Goal: Task Accomplishment & Management: Complete application form

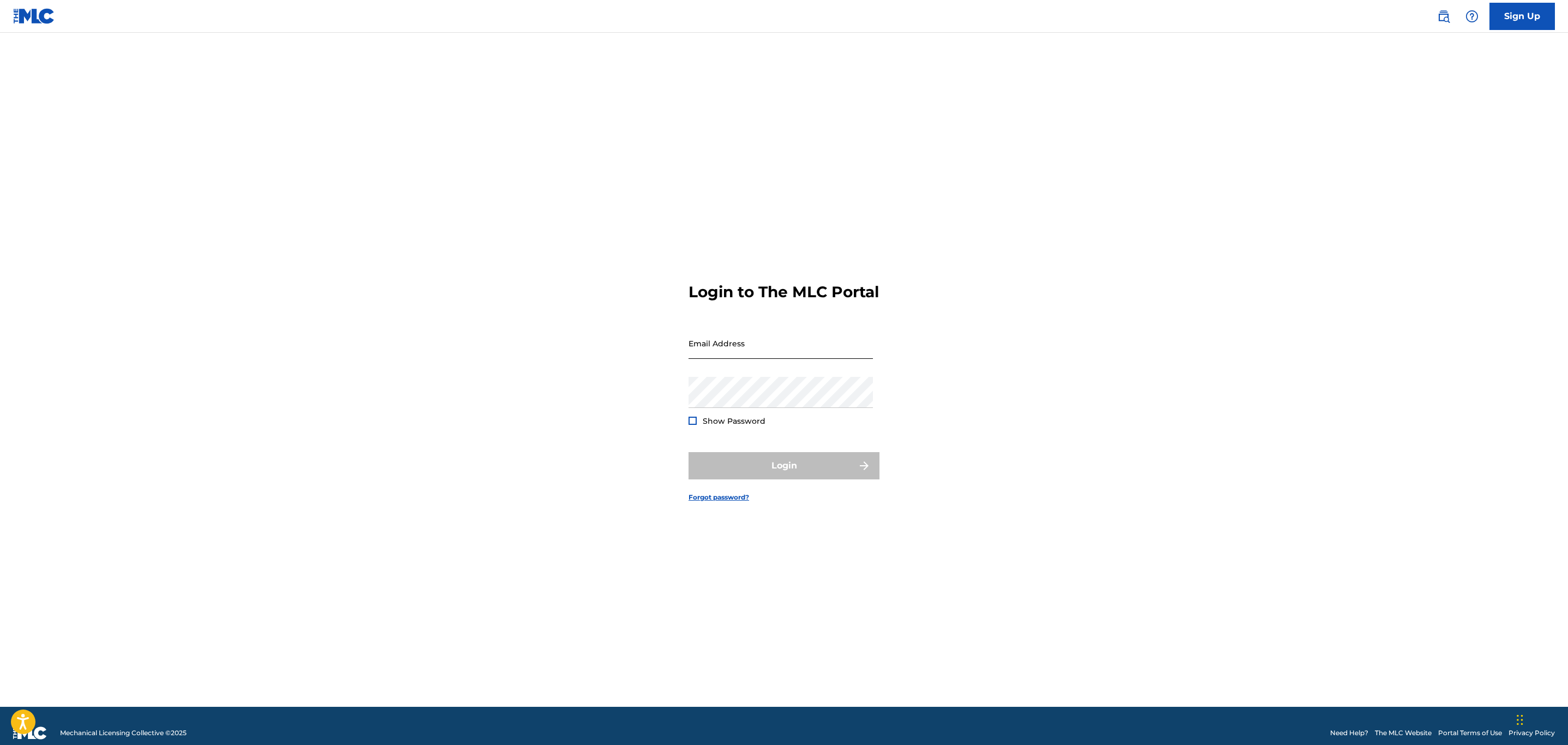
click at [740, 355] on input "Email Address" at bounding box center [780, 343] width 185 height 31
type input "[PERSON_NAME][EMAIL_ADDRESS][DOMAIN_NAME]"
click at [688, 453] on button "Login" at bounding box center [783, 466] width 191 height 28
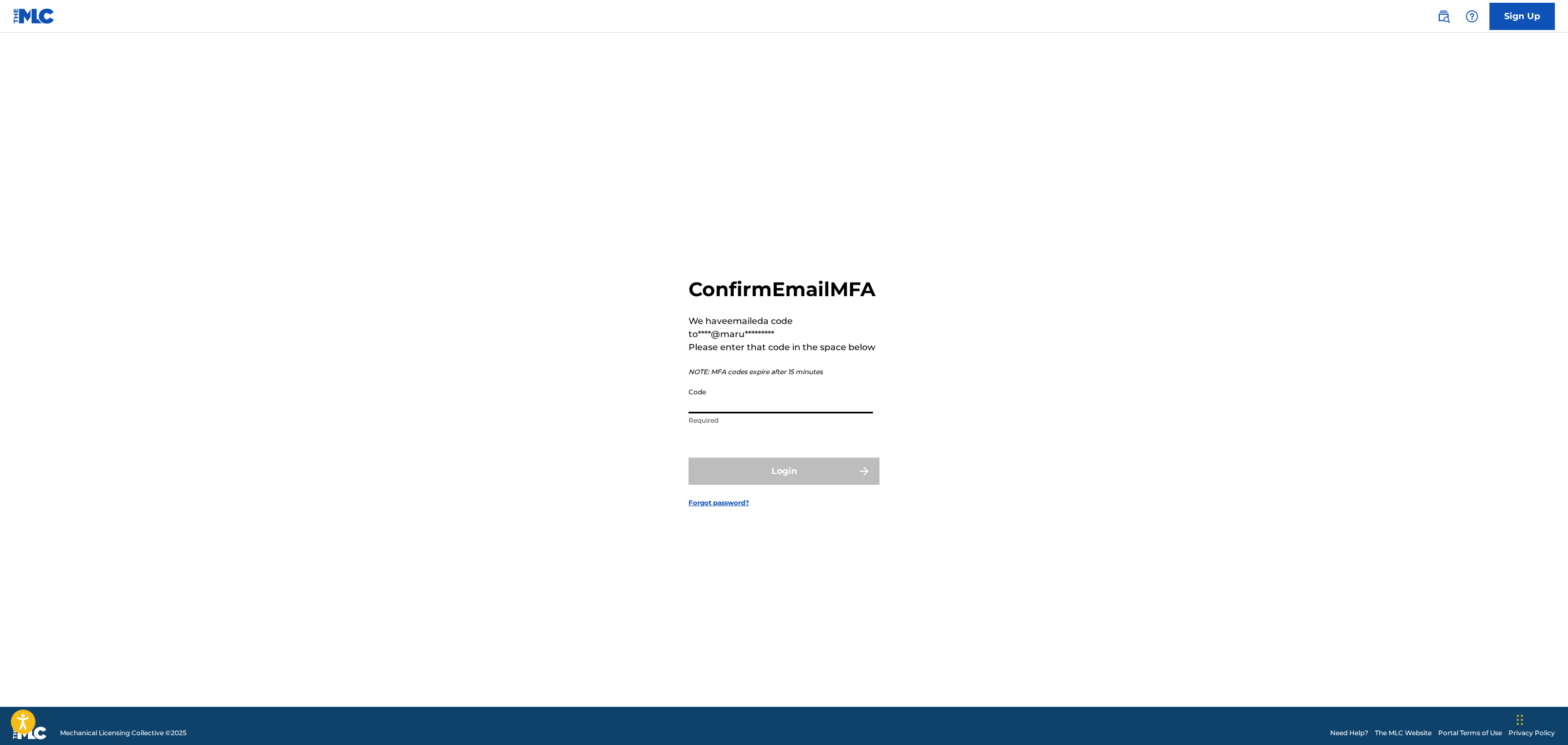
click at [830, 408] on input "Code" at bounding box center [780, 397] width 185 height 31
paste input "016465"
type input "016465"
click at [733, 468] on form "Confirm Email MFA We have emailed a code to ****@maru********* Please enter tha…" at bounding box center [783, 383] width 191 height 647
click at [748, 485] on button "Login" at bounding box center [783, 472] width 191 height 28
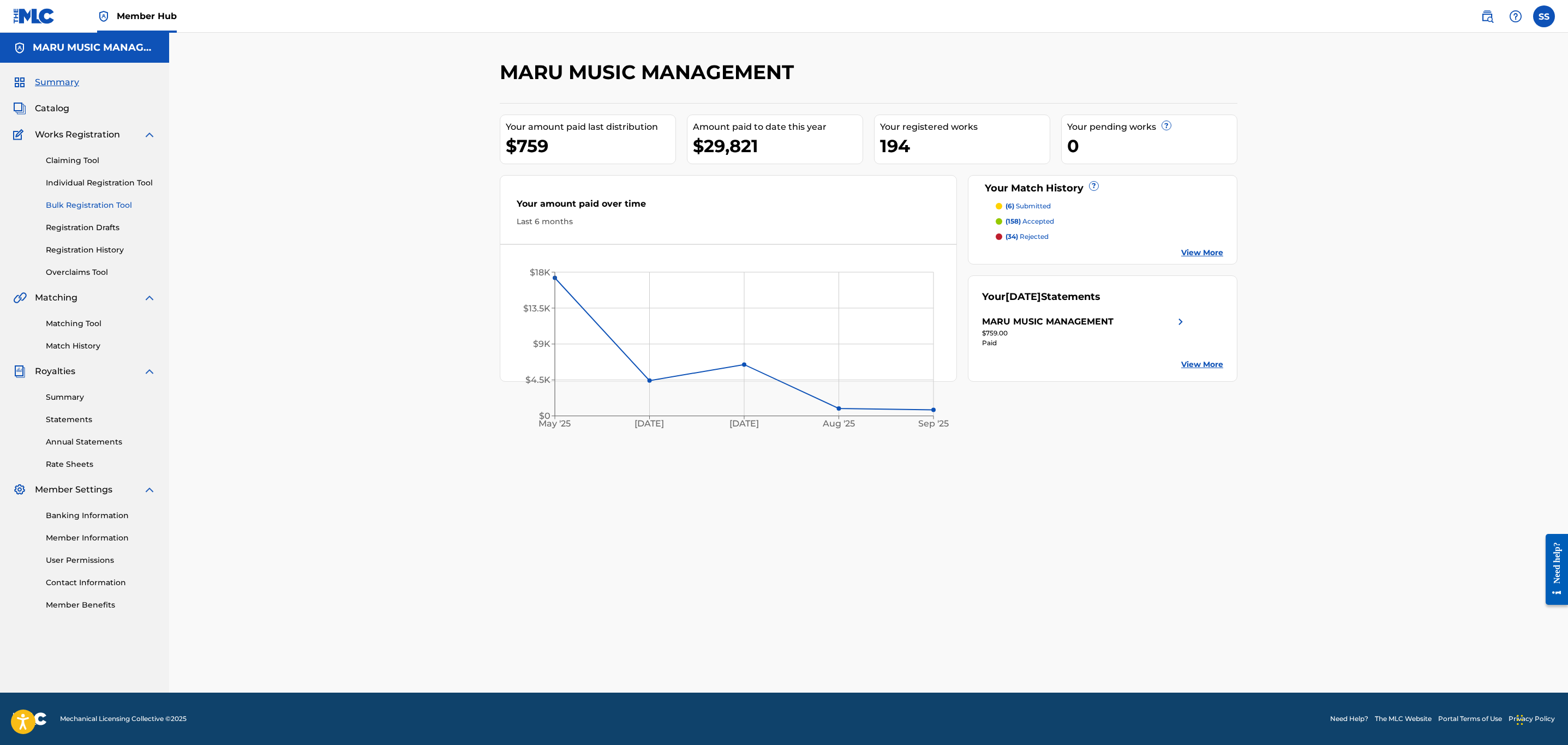
click at [76, 207] on link "Bulk Registration Tool" at bounding box center [101, 205] width 110 height 11
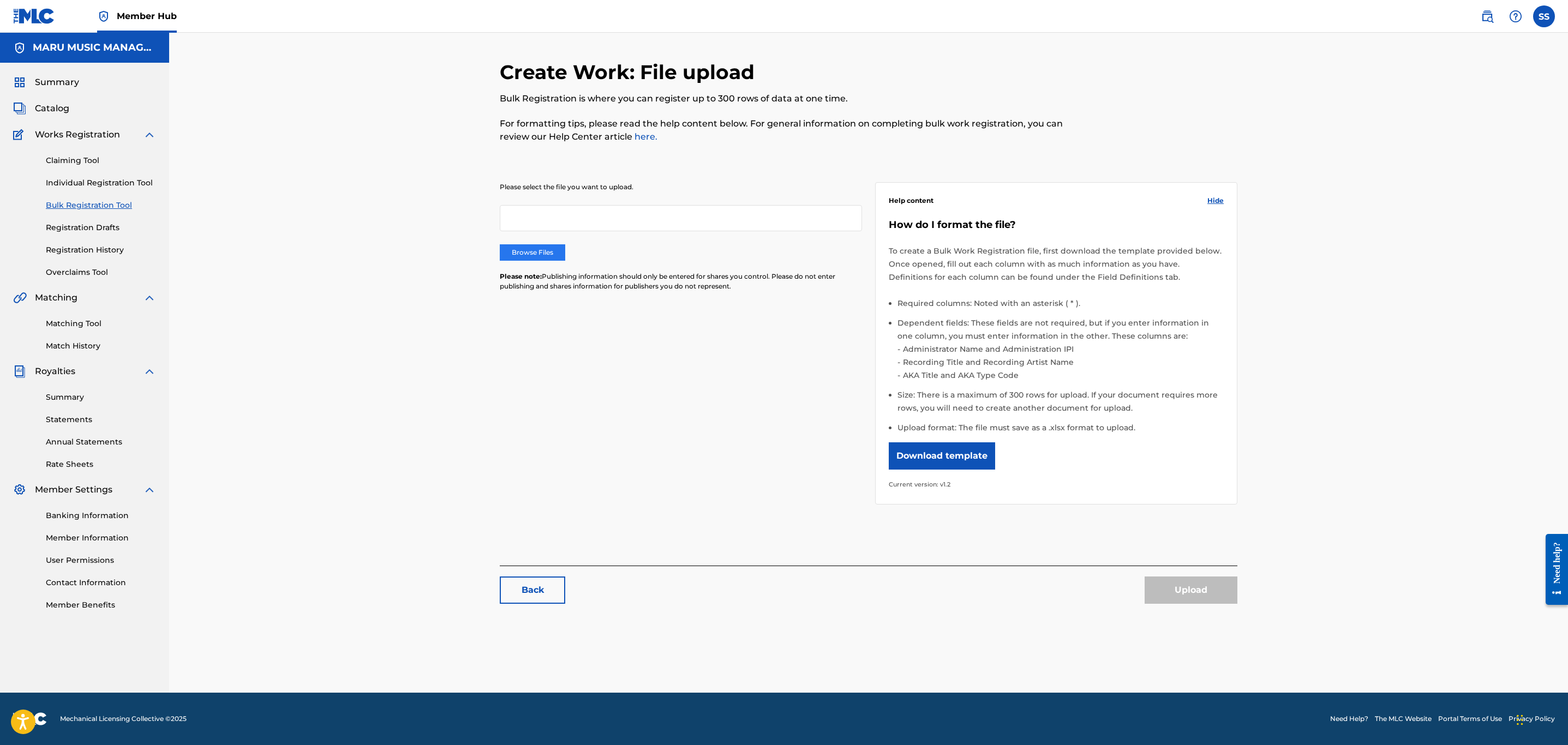
click at [544, 247] on label "Browse Files" at bounding box center [532, 252] width 65 height 16
click at [0, 0] on input "Browse Files" at bounding box center [0, 0] width 0 height 0
click at [1198, 596] on button "Upload" at bounding box center [1191, 590] width 93 height 28
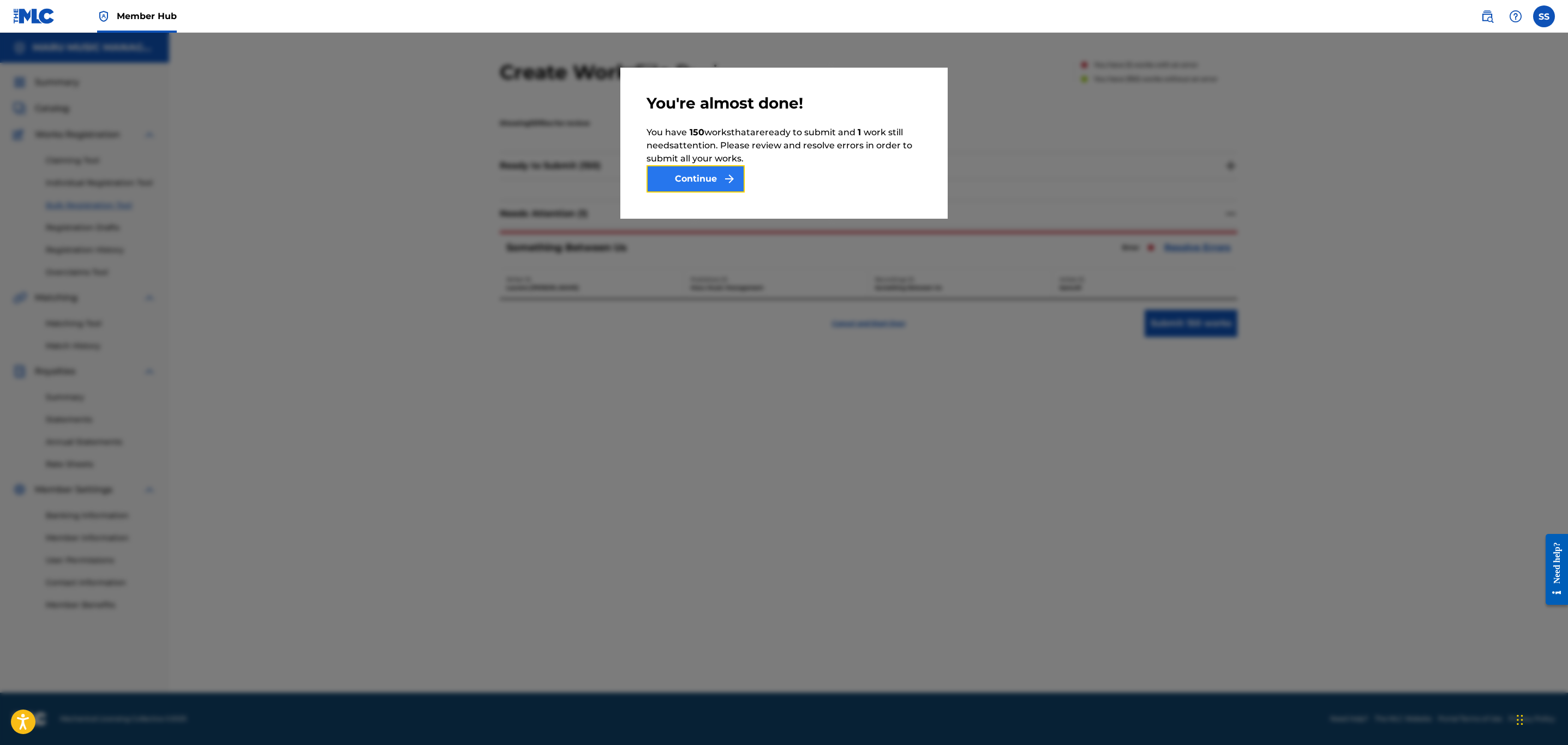
click at [692, 175] on button "Continue" at bounding box center [695, 179] width 98 height 28
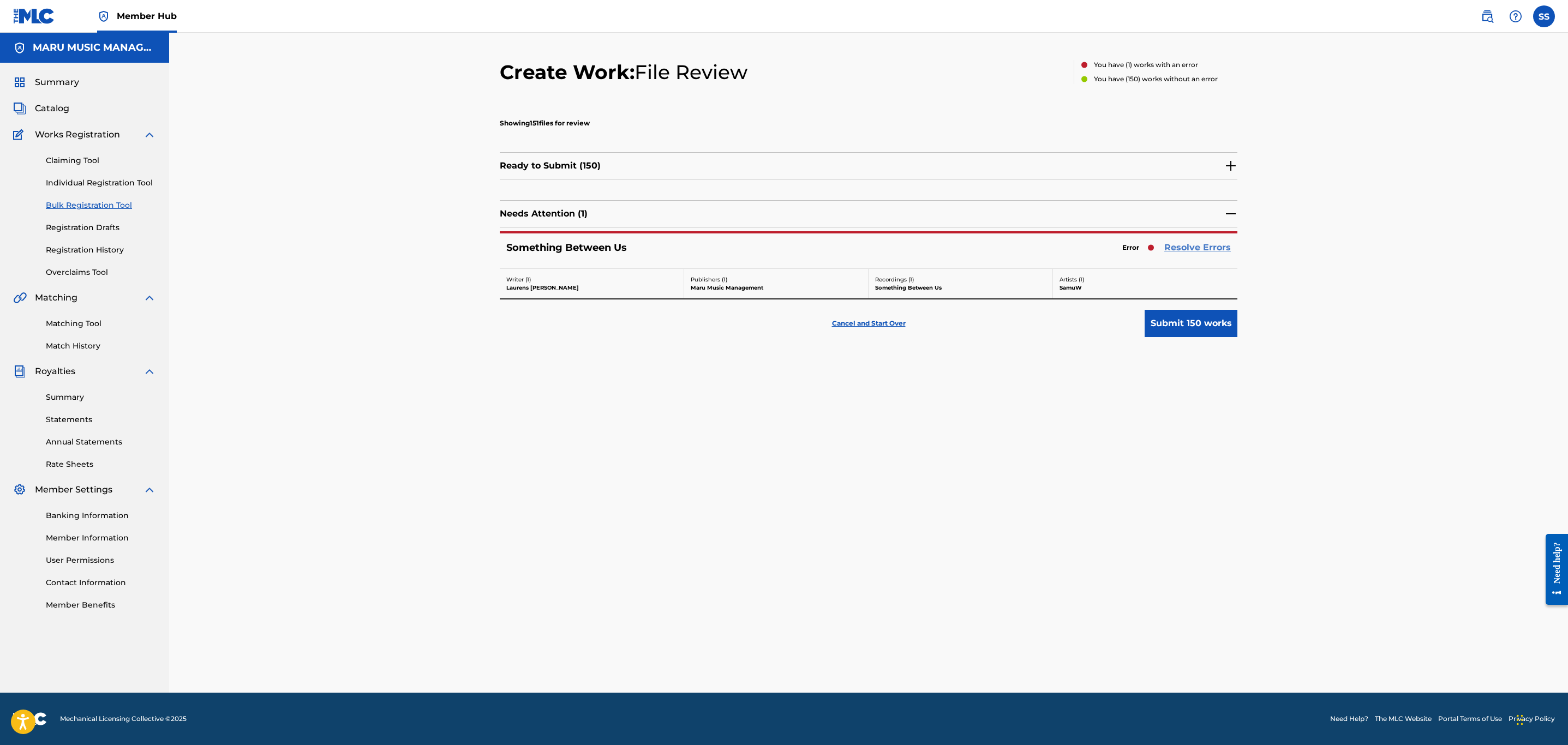
click at [1217, 250] on link "Resolve Errors" at bounding box center [1197, 247] width 67 height 13
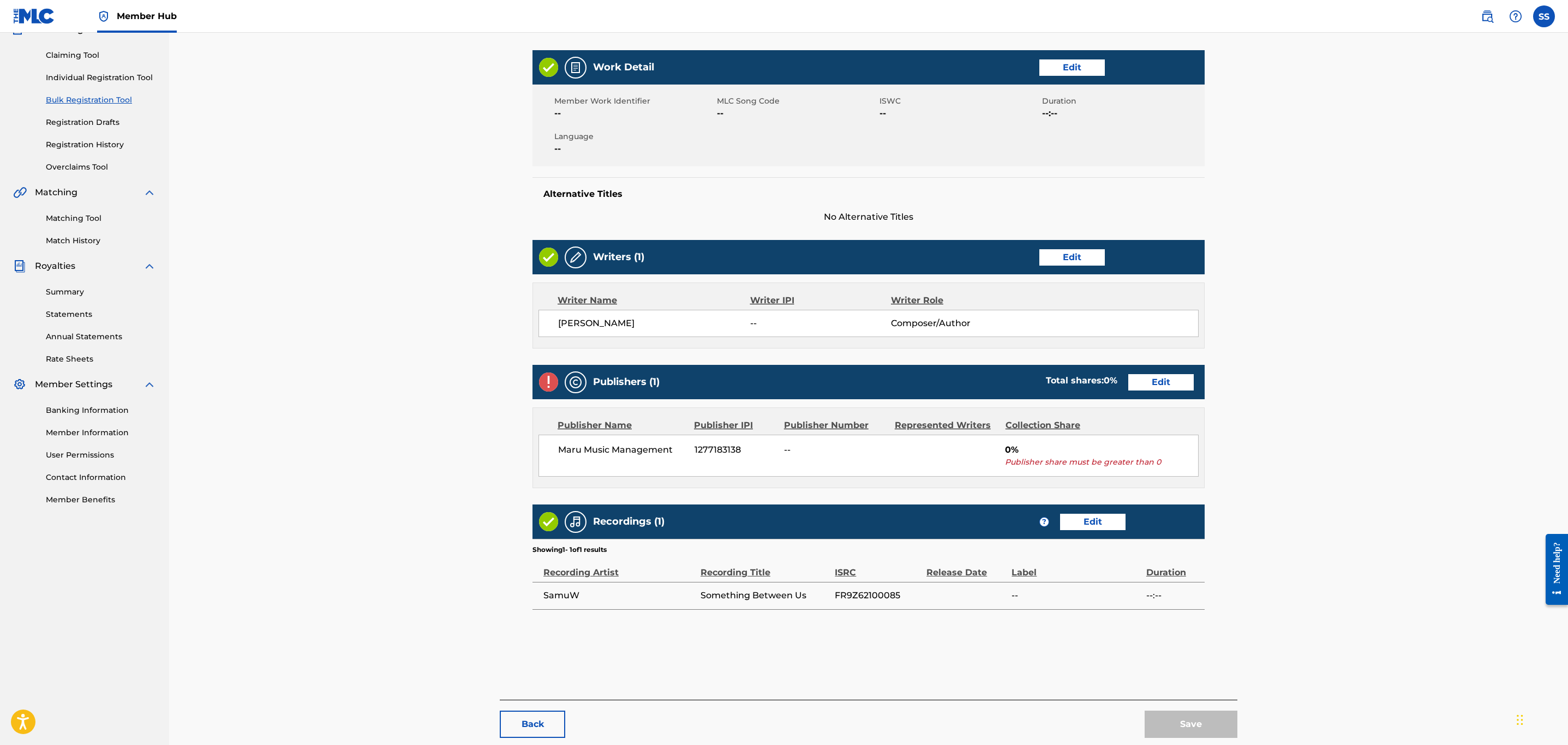
scroll to position [161, 0]
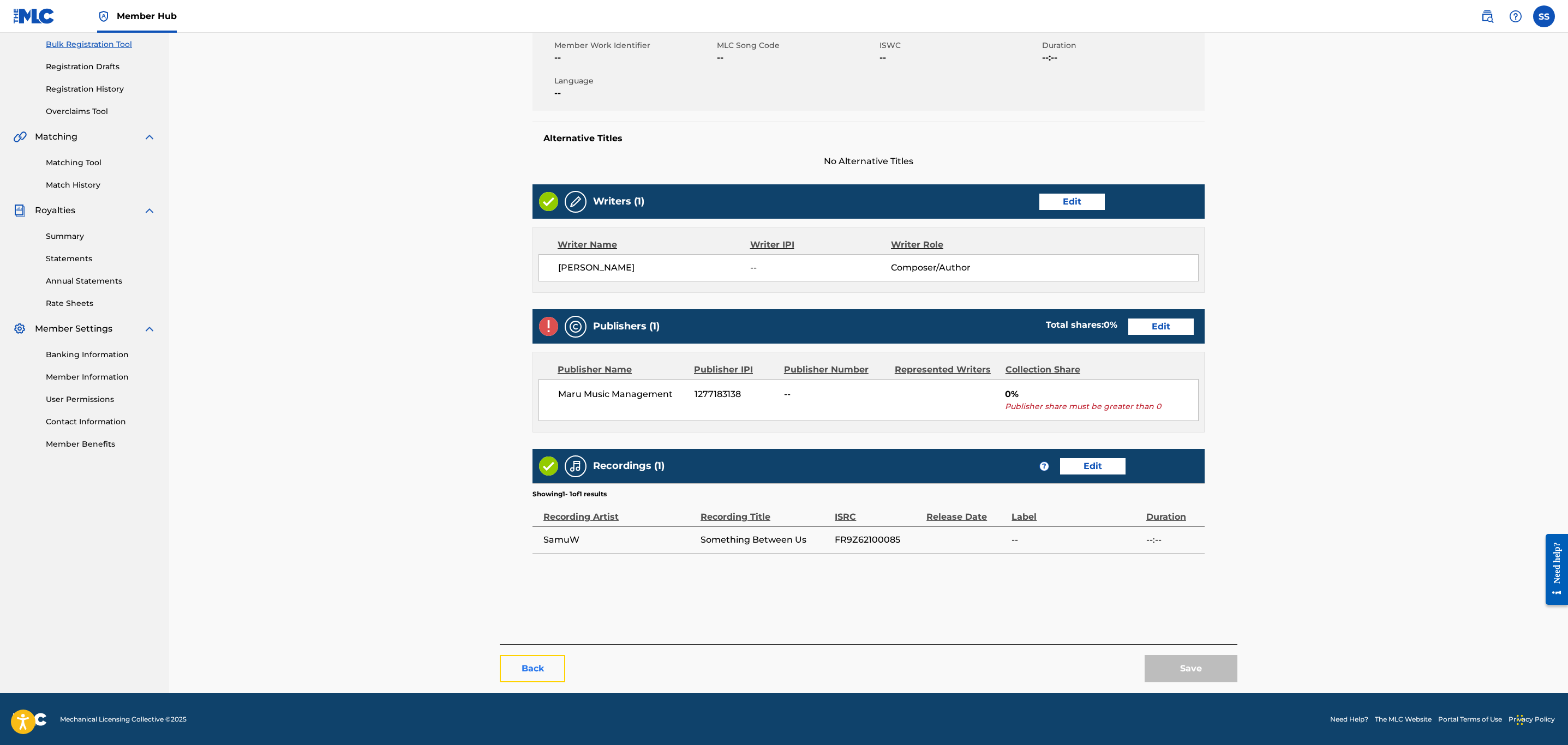
click at [514, 669] on button "Back" at bounding box center [532, 669] width 65 height 28
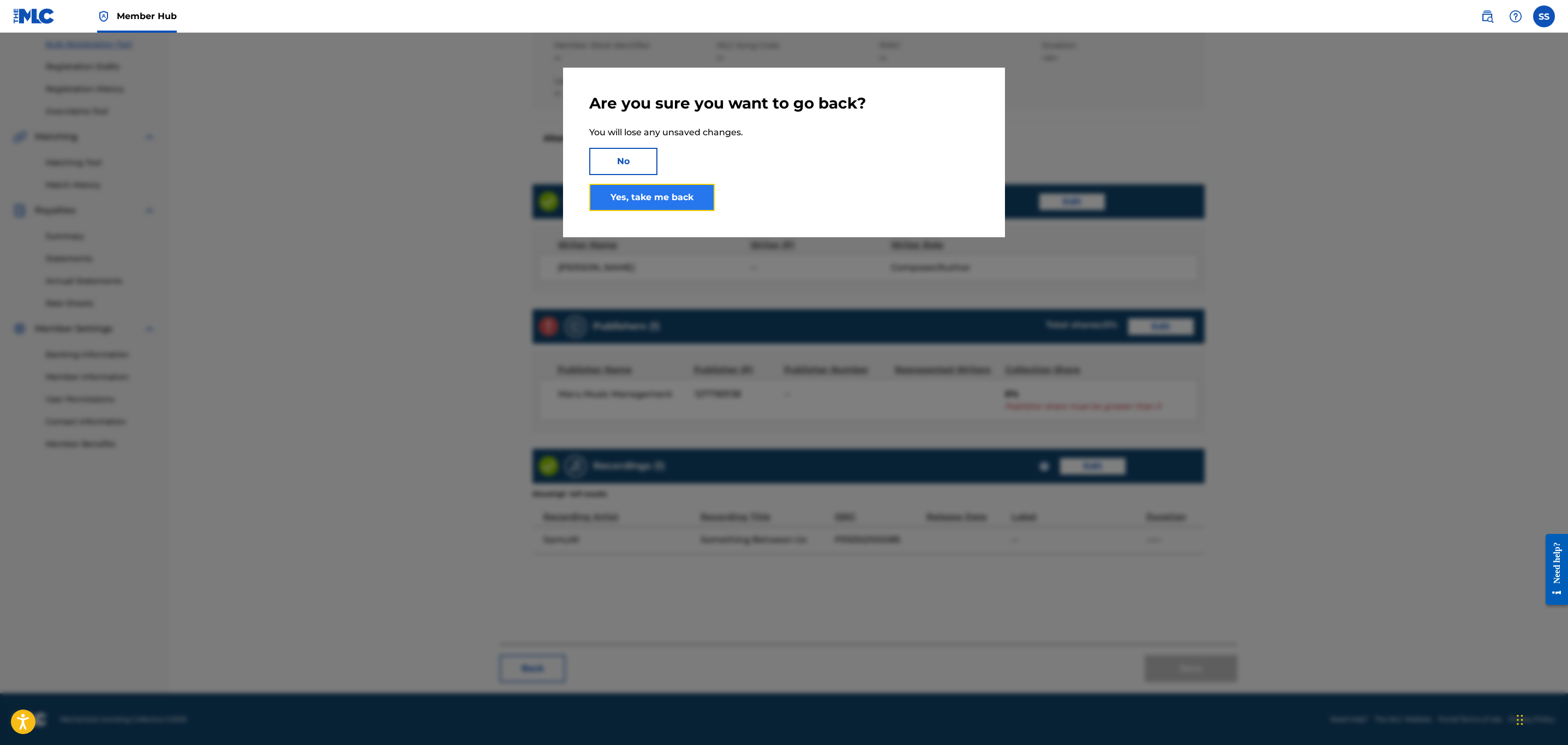
click at [663, 185] on link "Yes, take me back" at bounding box center [652, 198] width 126 height 28
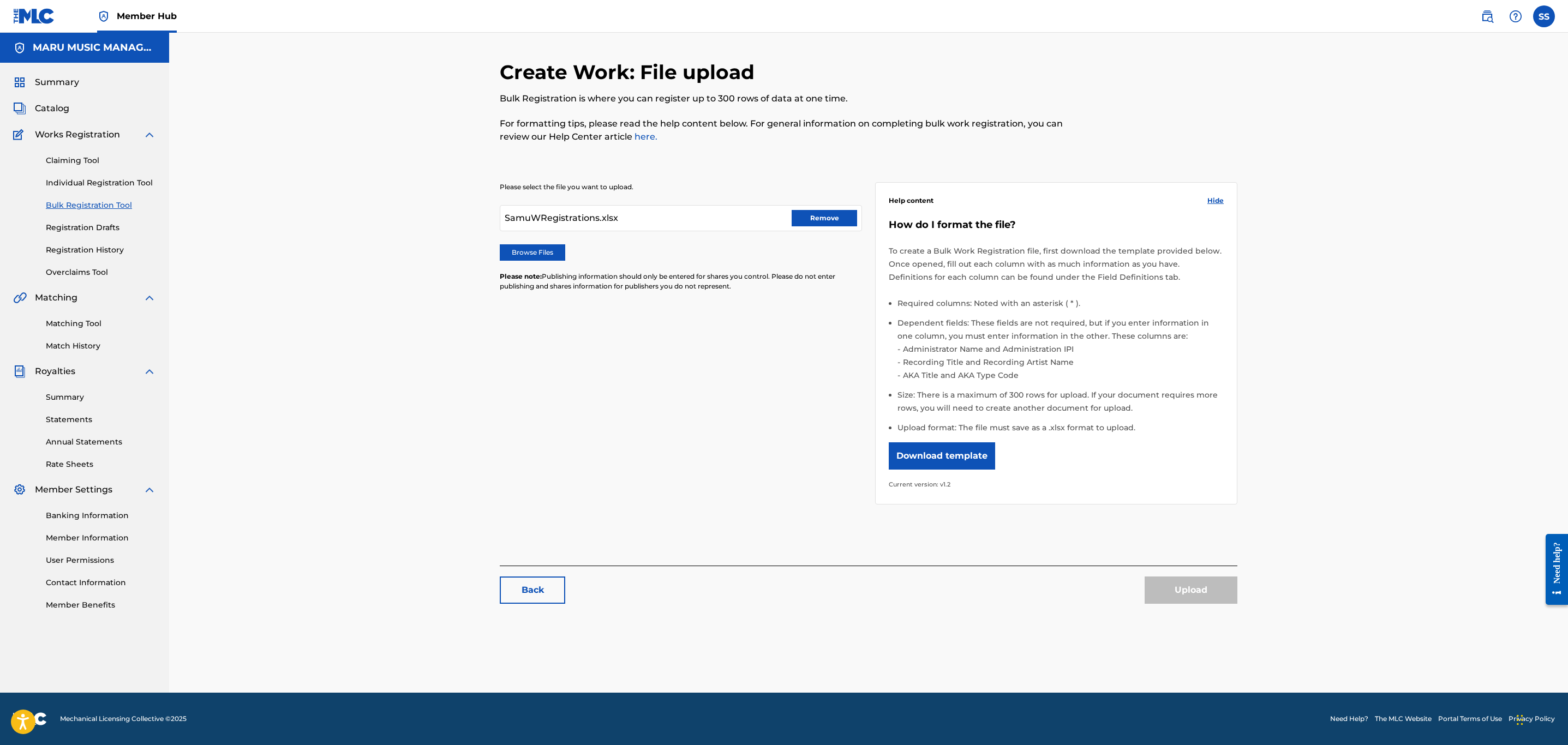
click at [686, 211] on div "SamuWRegistrations.xlsx Remove" at bounding box center [681, 218] width 362 height 26
click at [843, 217] on button "Remove" at bounding box center [824, 217] width 65 height 16
click at [545, 249] on label "Browse Files" at bounding box center [532, 252] width 65 height 16
click at [0, 0] on input "Browse Files" at bounding box center [0, 0] width 0 height 0
click at [1220, 603] on button "Upload" at bounding box center [1191, 590] width 93 height 28
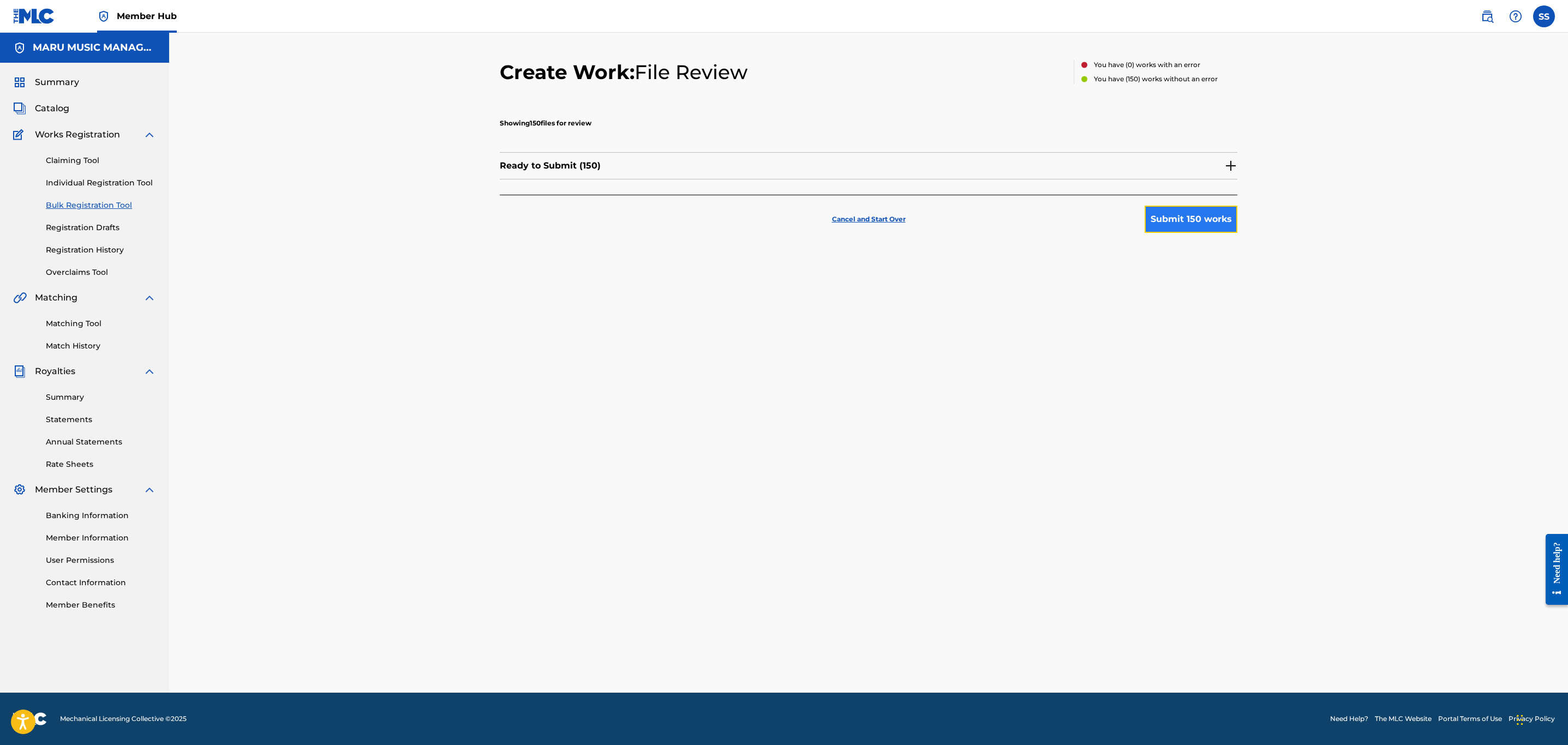
click at [1201, 219] on button "Submit 150 works" at bounding box center [1191, 220] width 93 height 28
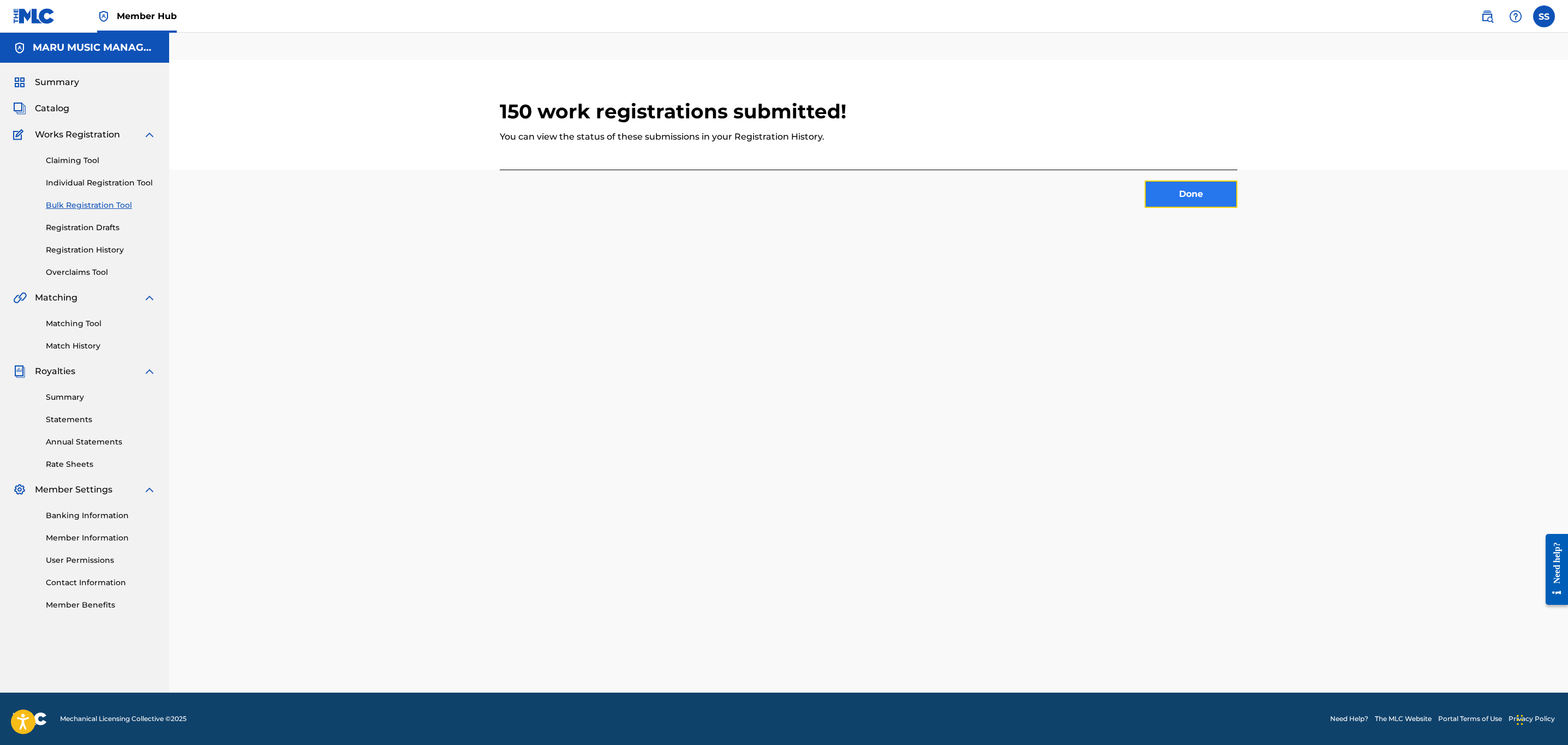
click at [1200, 189] on button "Done" at bounding box center [1191, 194] width 93 height 28
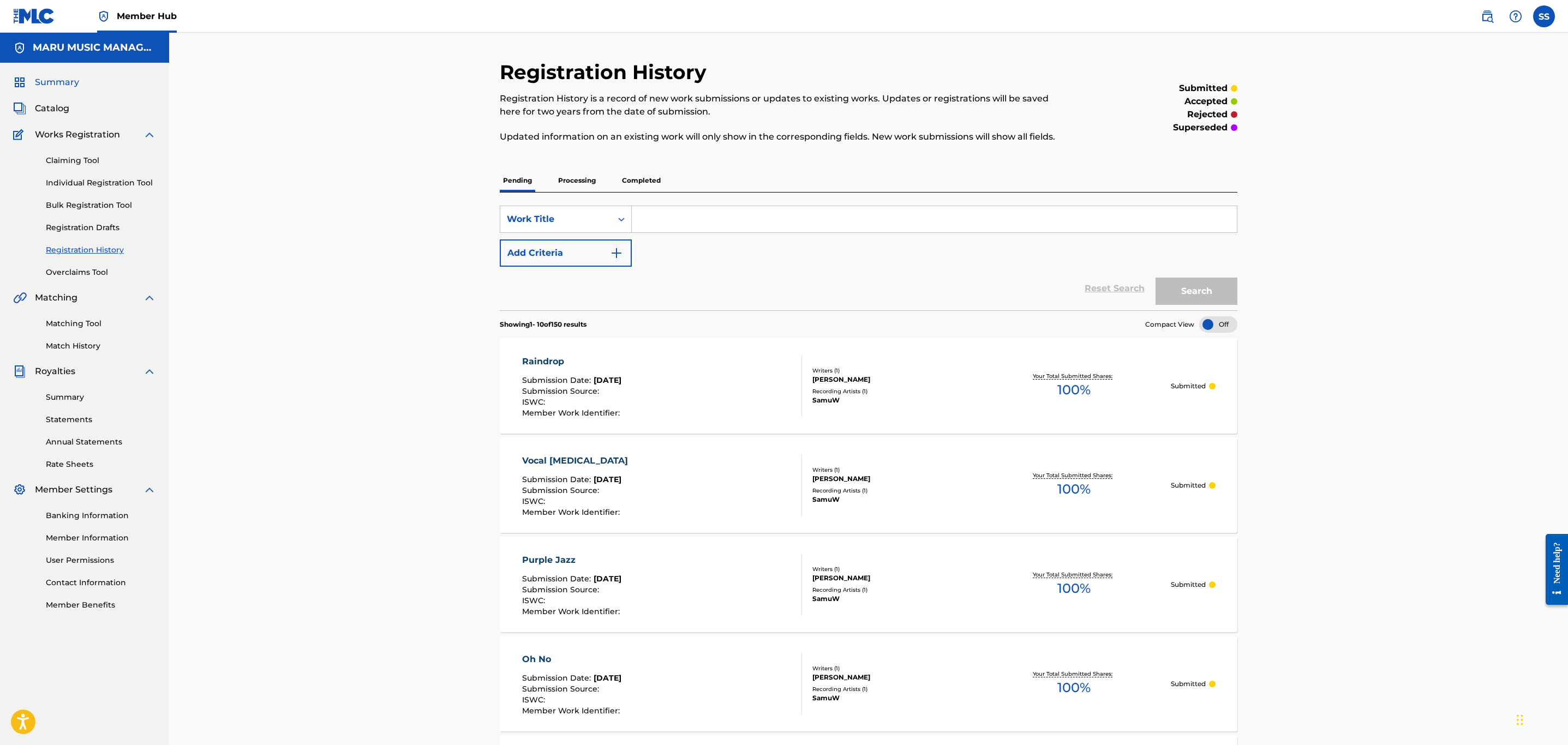
click at [51, 83] on span "Summary" at bounding box center [57, 82] width 44 height 13
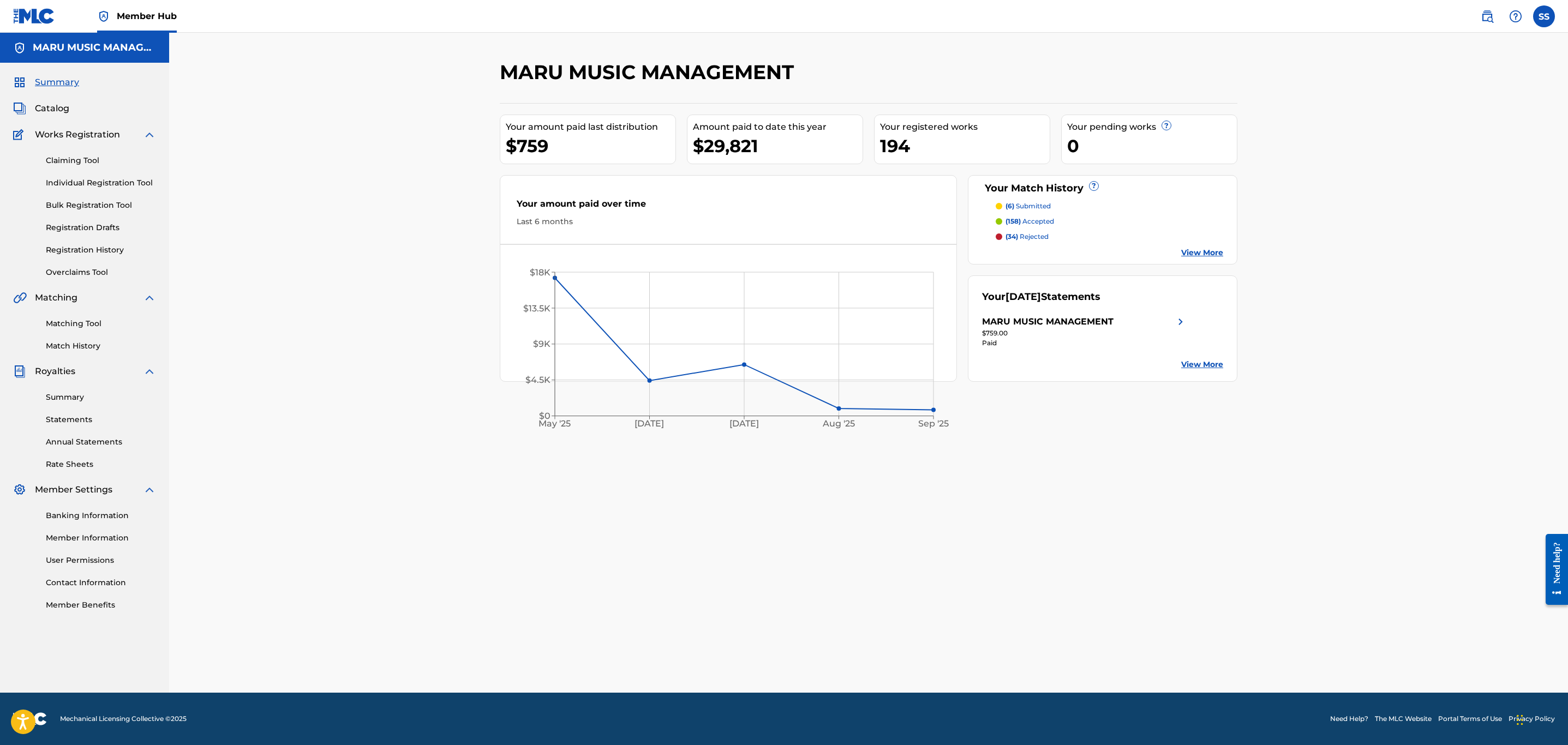
click at [407, 318] on div "MARU MUSIC MANAGEMENT Your amount paid last distribution $759 Amount paid to da…" at bounding box center [868, 363] width 1399 height 660
click at [98, 255] on link "Registration History" at bounding box center [101, 250] width 110 height 11
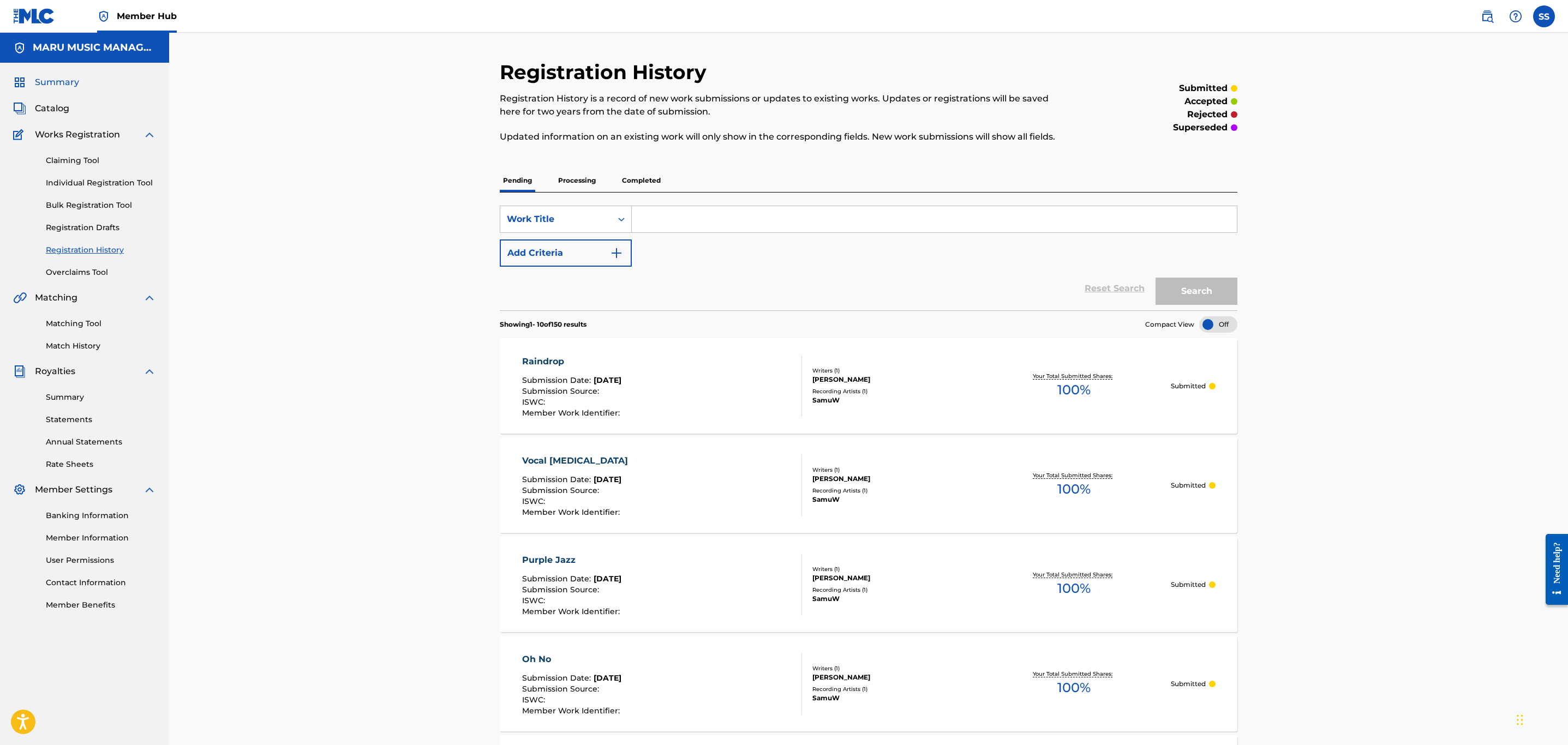
click at [43, 77] on span "Summary" at bounding box center [57, 82] width 44 height 13
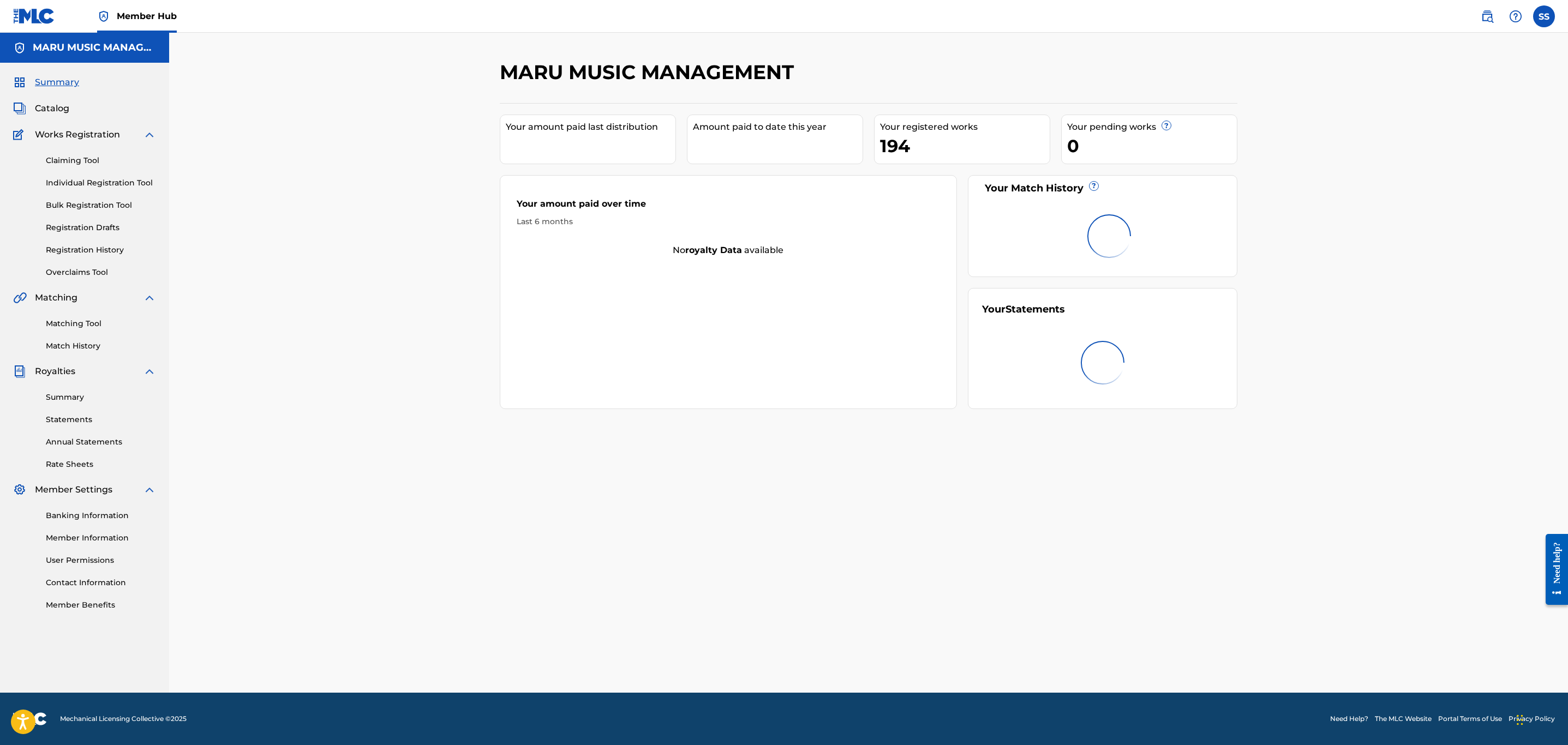
click at [43, 77] on span "Summary" at bounding box center [57, 82] width 44 height 13
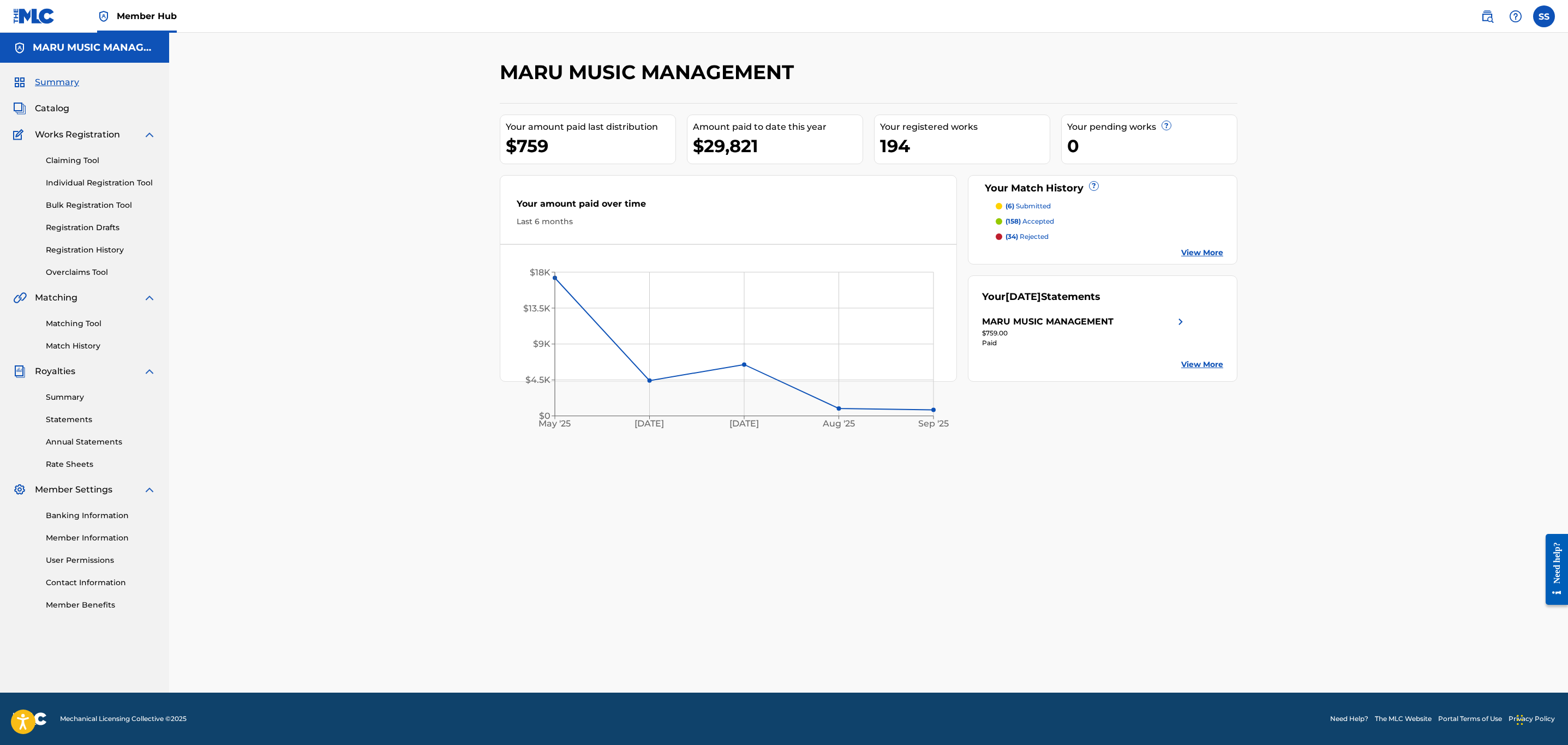
click at [43, 77] on span "Summary" at bounding box center [57, 82] width 44 height 13
click at [44, 77] on span "Summary" at bounding box center [57, 82] width 44 height 13
click at [1291, 624] on div "MARU MUSIC MANAGEMENT Your amount paid last distribution $759 Amount paid to da…" at bounding box center [868, 363] width 1399 height 660
click at [1397, 336] on div "MARU MUSIC MANAGEMENT Your amount paid last distribution $759 Amount paid to da…" at bounding box center [868, 363] width 1399 height 660
click at [48, 109] on span "Catalog" at bounding box center [52, 108] width 34 height 13
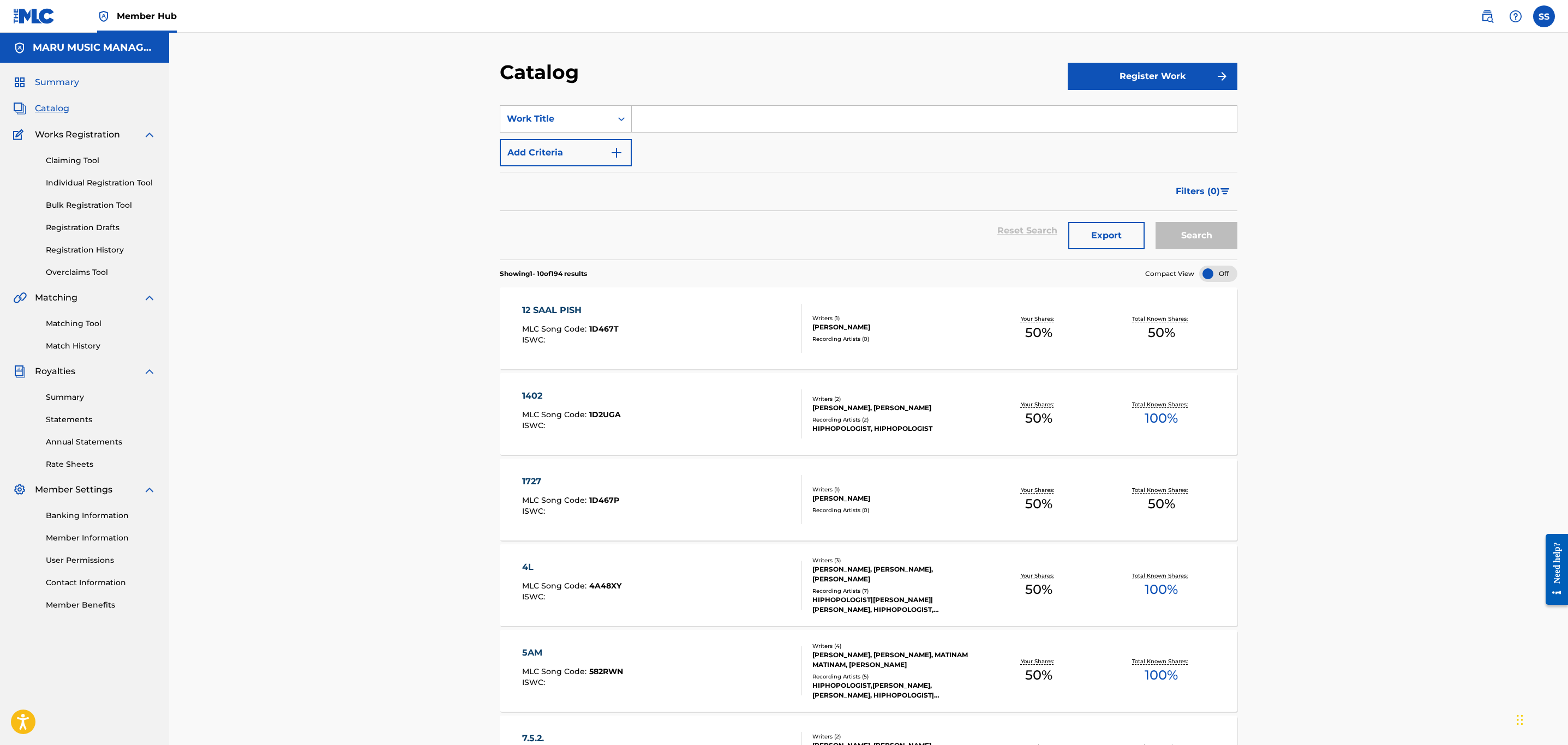
click at [66, 83] on span "Summary" at bounding box center [57, 82] width 44 height 13
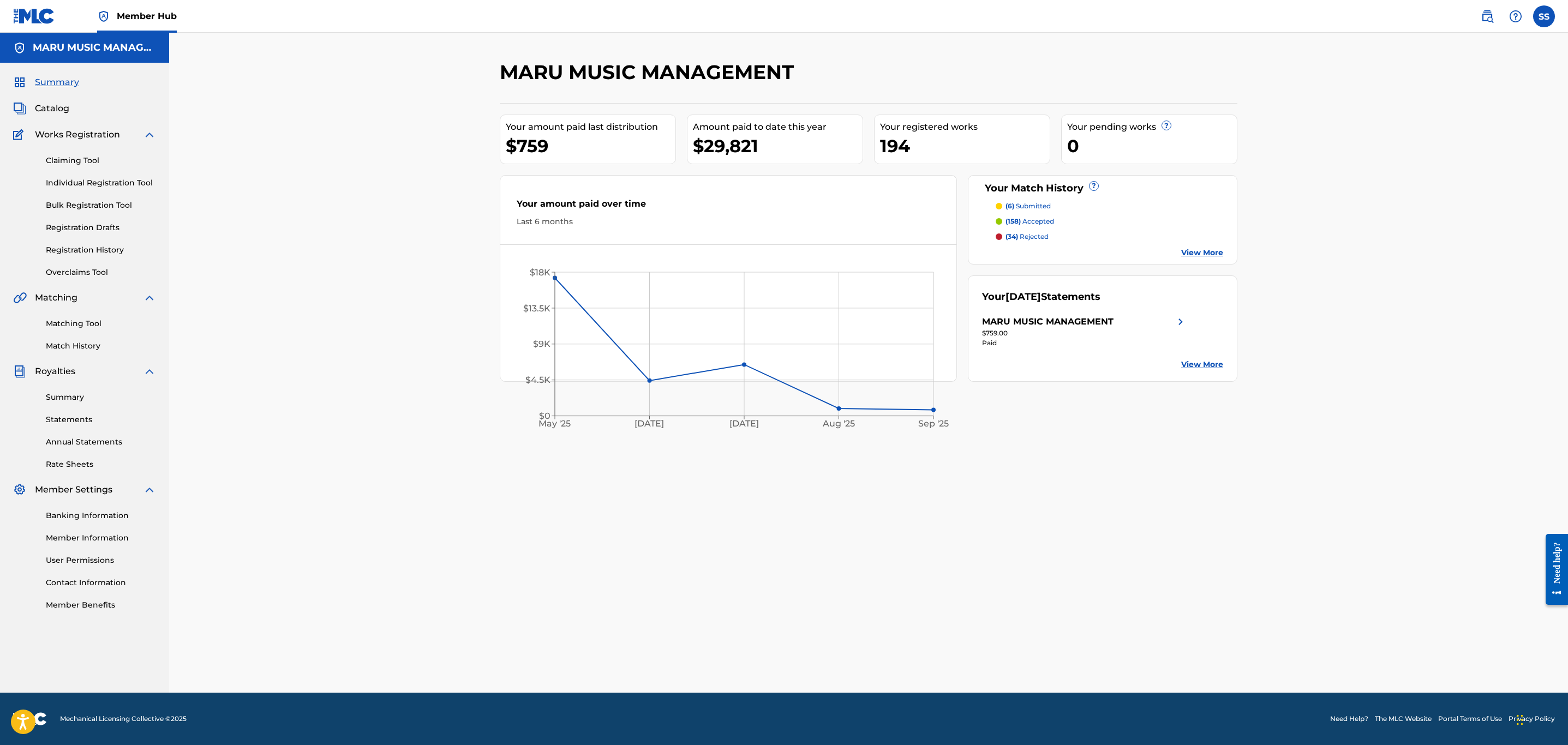
click at [54, 90] on div "Summary Catalog Works Registration Claiming Tool Individual Registration Tool B…" at bounding box center [84, 343] width 169 height 561
click at [66, 83] on span "Summary" at bounding box center [57, 82] width 44 height 13
click at [106, 244] on link "Registration History" at bounding box center [101, 250] width 110 height 11
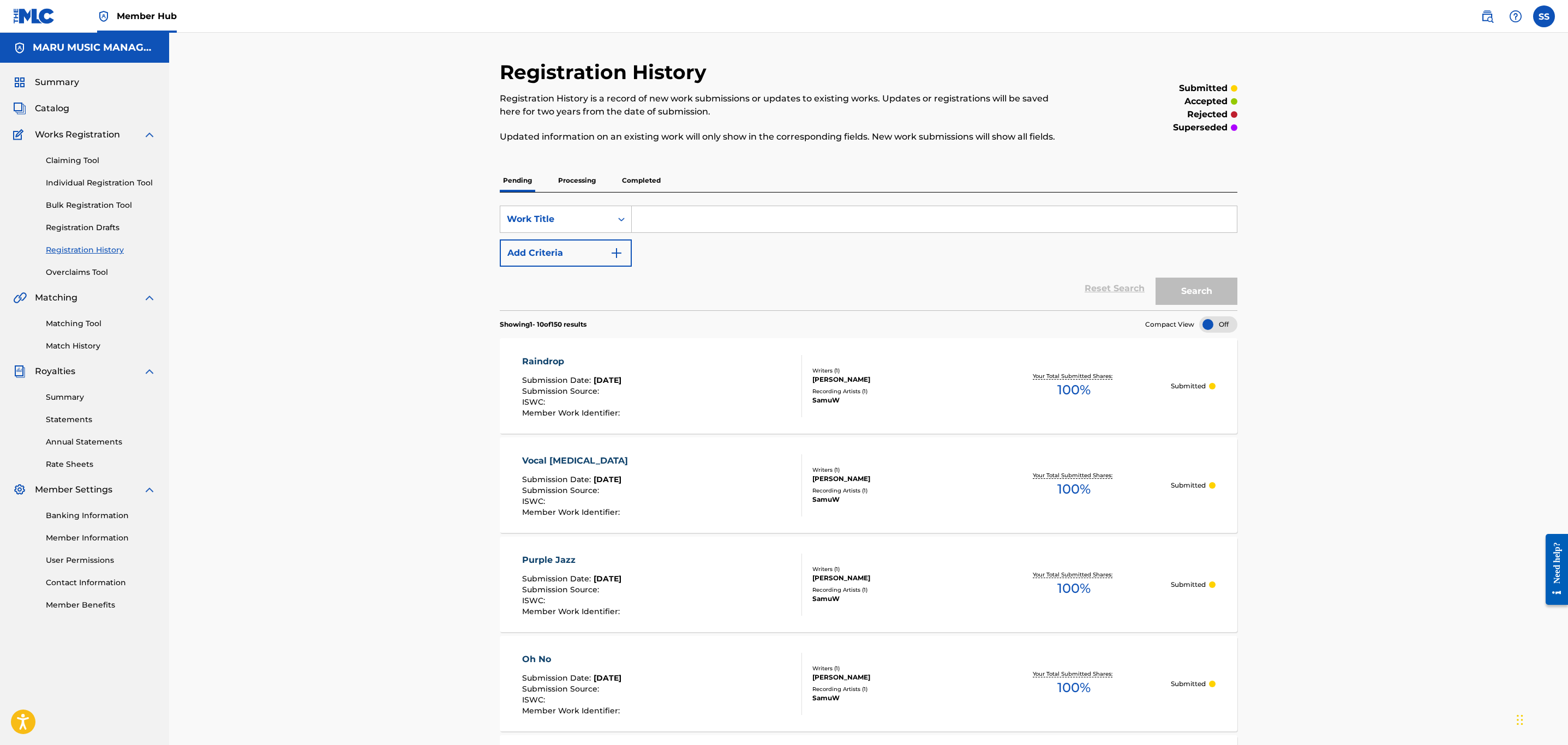
click at [586, 175] on p "Processing" at bounding box center [577, 181] width 44 height 23
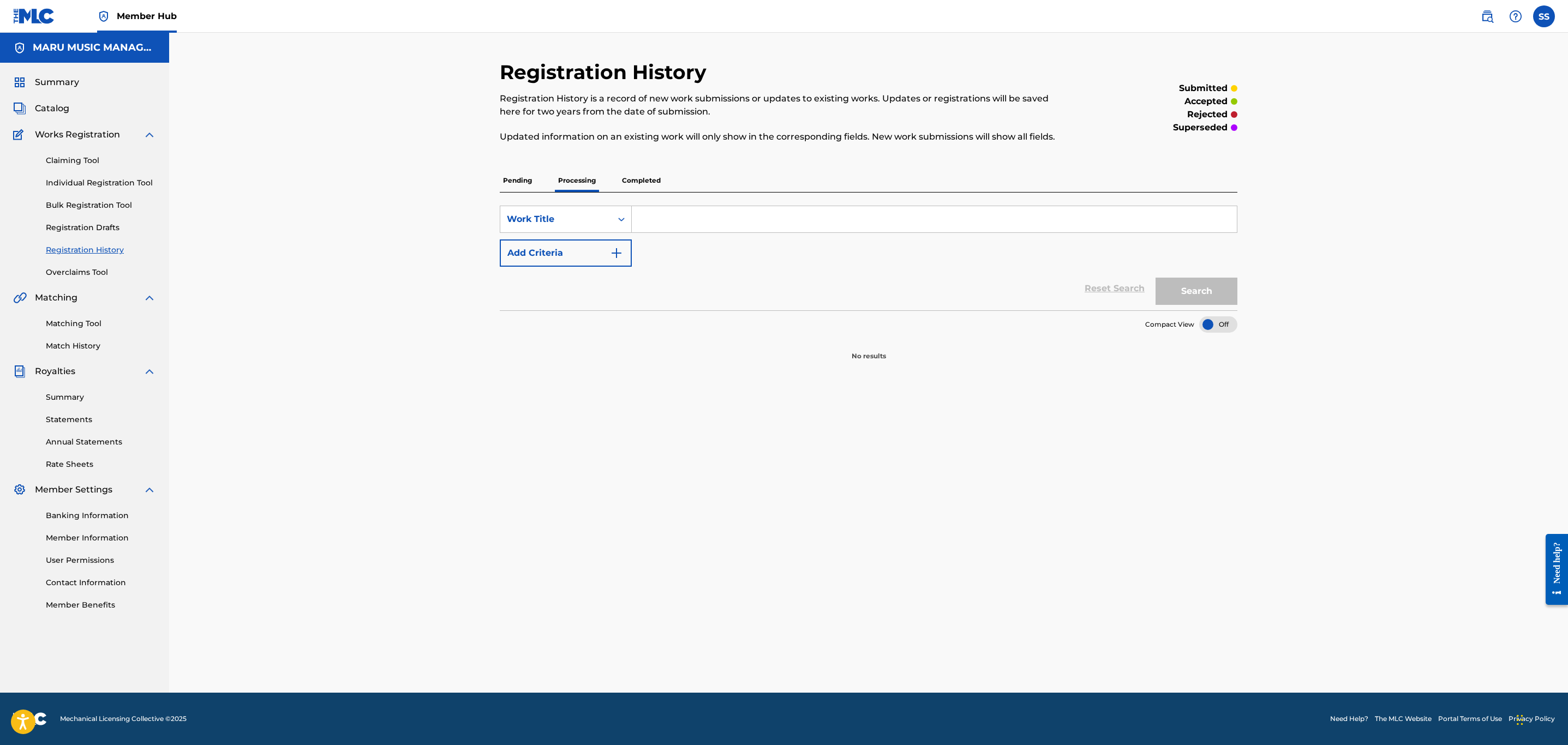
click at [648, 184] on p "Completed" at bounding box center [641, 181] width 45 height 23
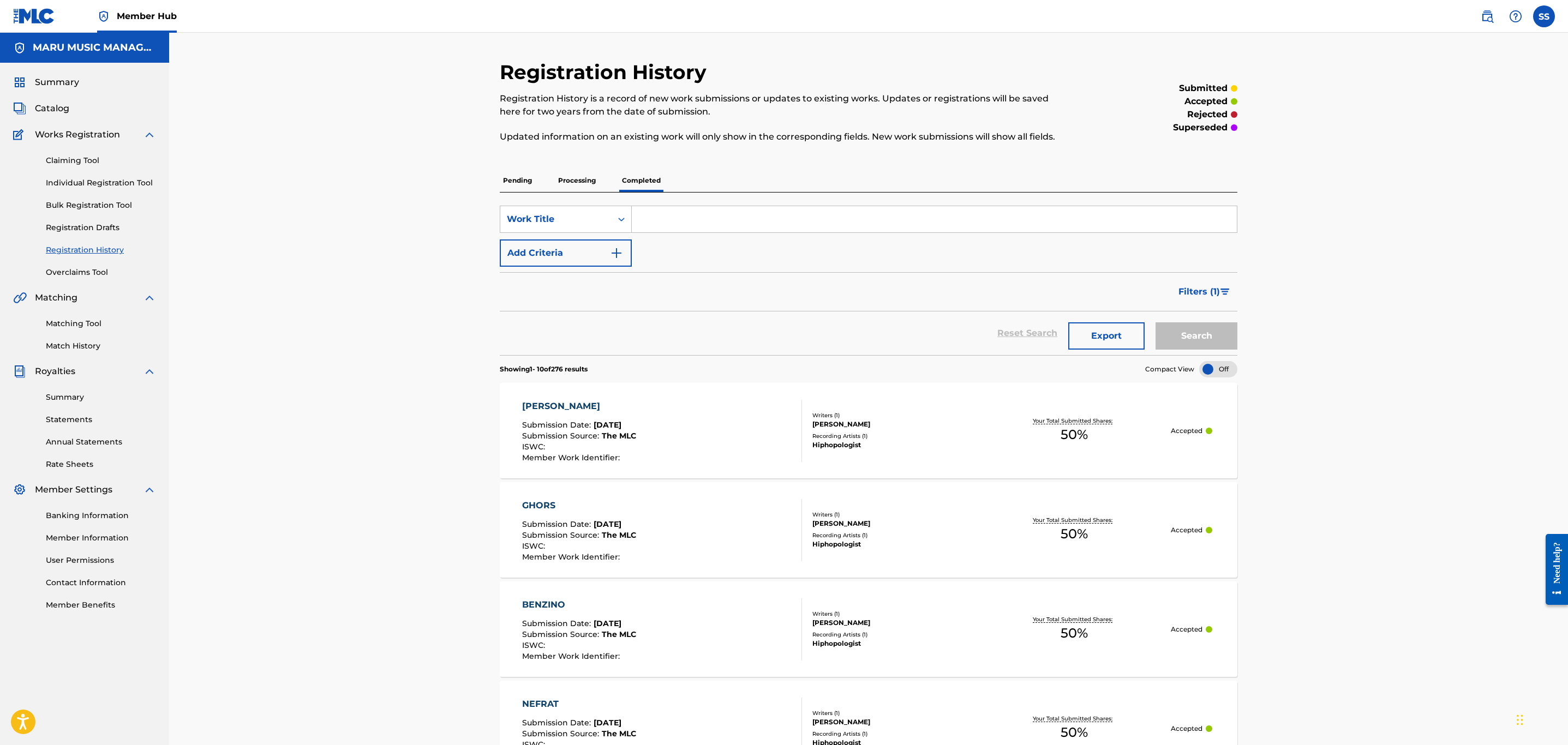
drag, startPoint x: 538, startPoint y: 168, endPoint x: 526, endPoint y: 178, distance: 15.6
click at [538, 169] on div "Pending Processing Completed" at bounding box center [868, 181] width 737 height 23
click at [518, 182] on p "Pending" at bounding box center [518, 181] width 35 height 23
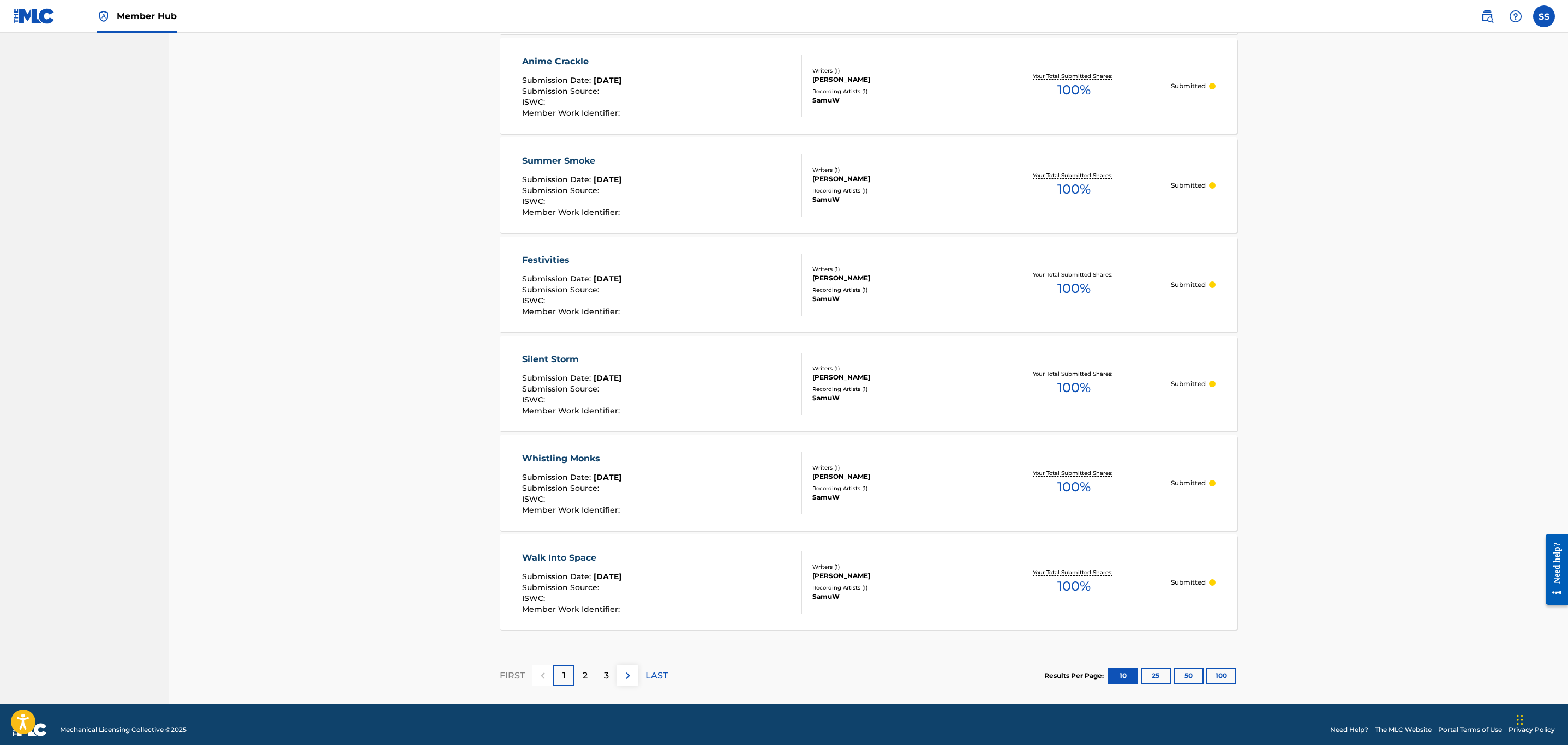
scroll to position [707, 0]
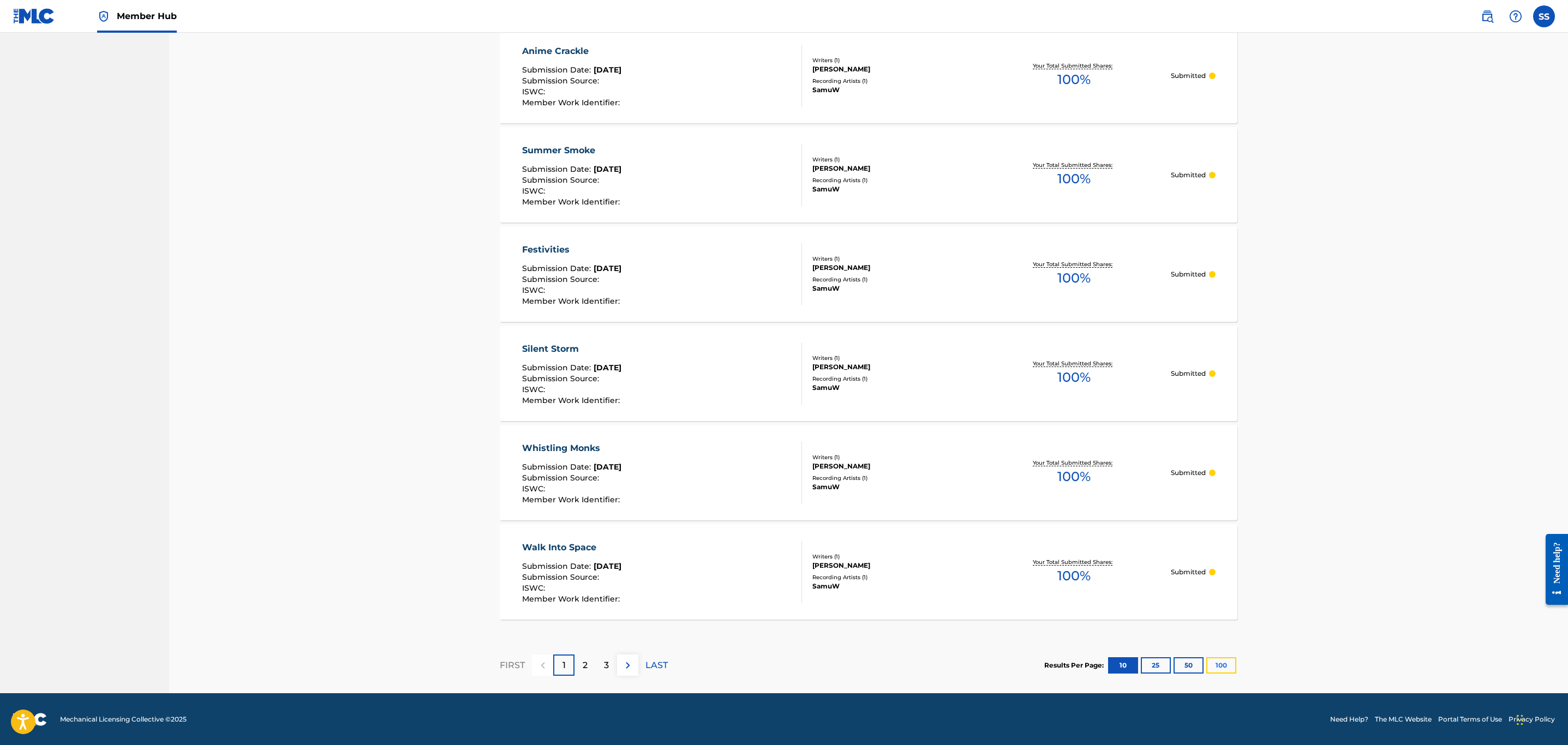
click at [1233, 659] on button "100" at bounding box center [1220, 665] width 30 height 16
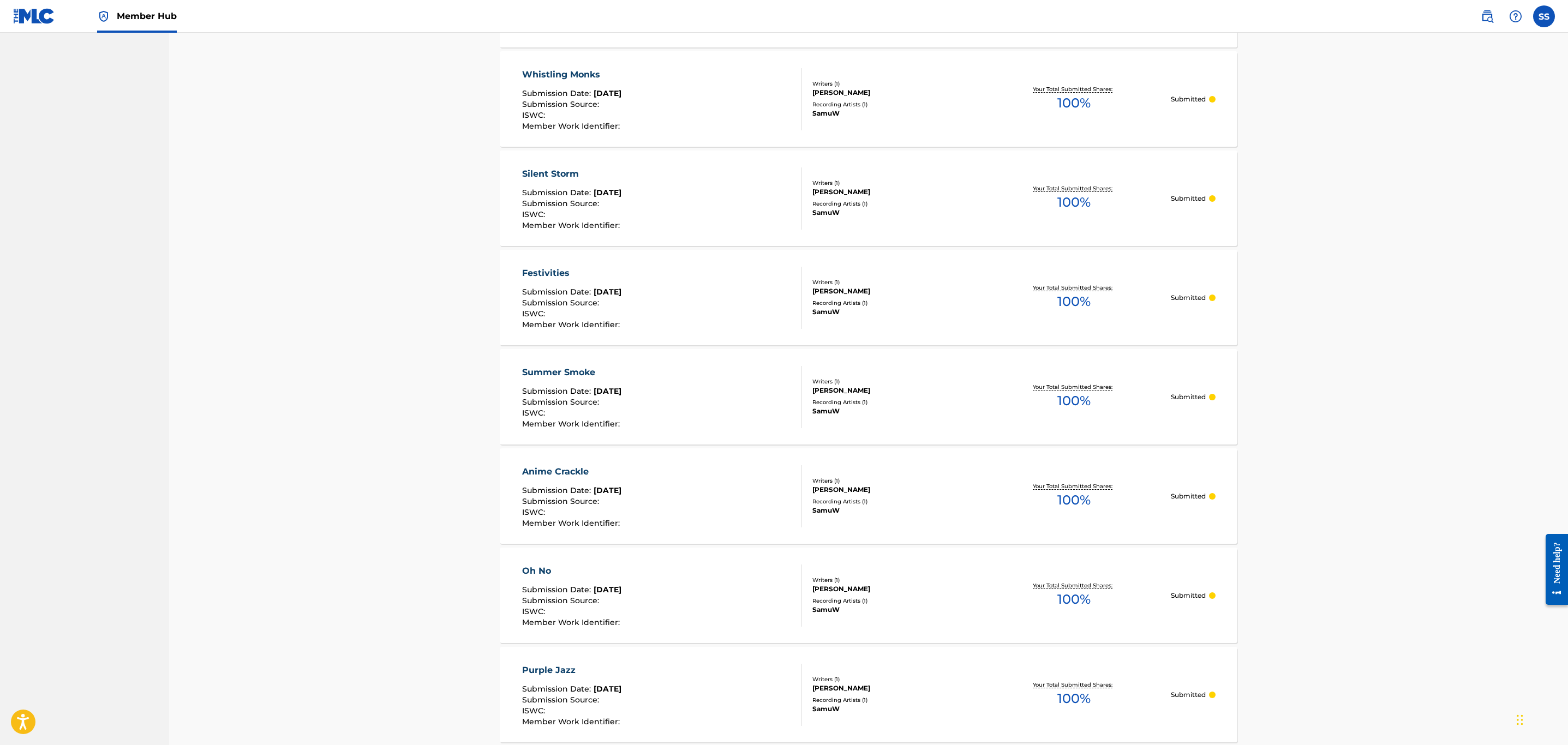
scroll to position [1391, 0]
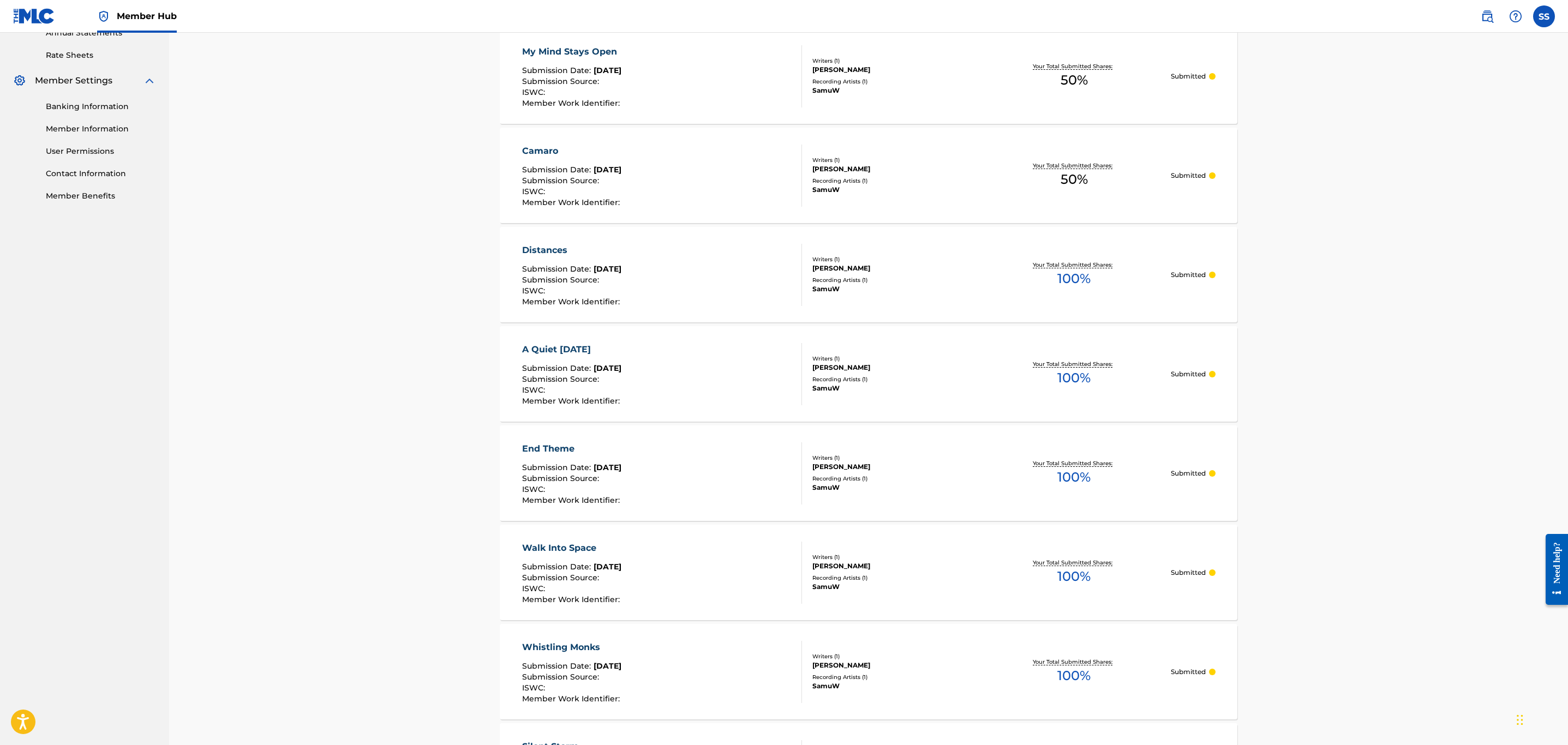
scroll to position [0, 0]
